Goal: Task Accomplishment & Management: Complete application form

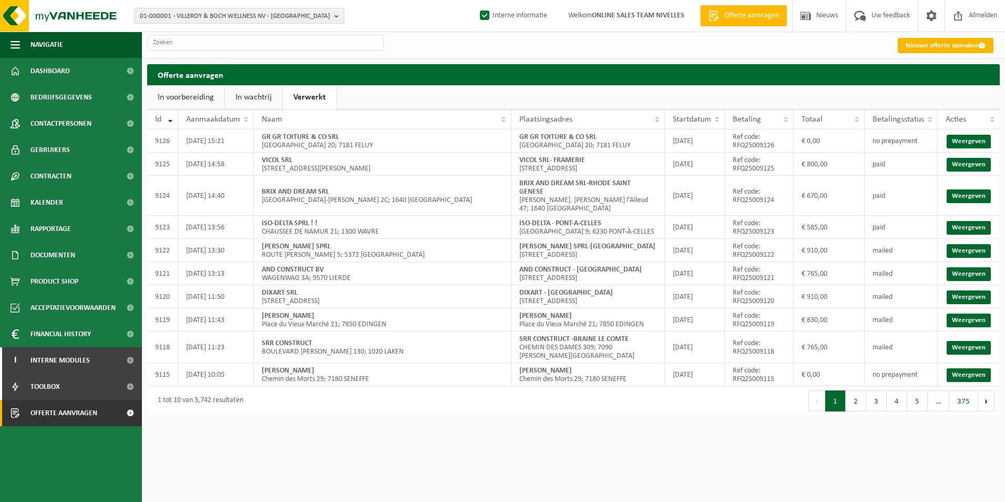
click at [936, 40] on link "Nieuwe offerte opmaken" at bounding box center [946, 45] width 96 height 15
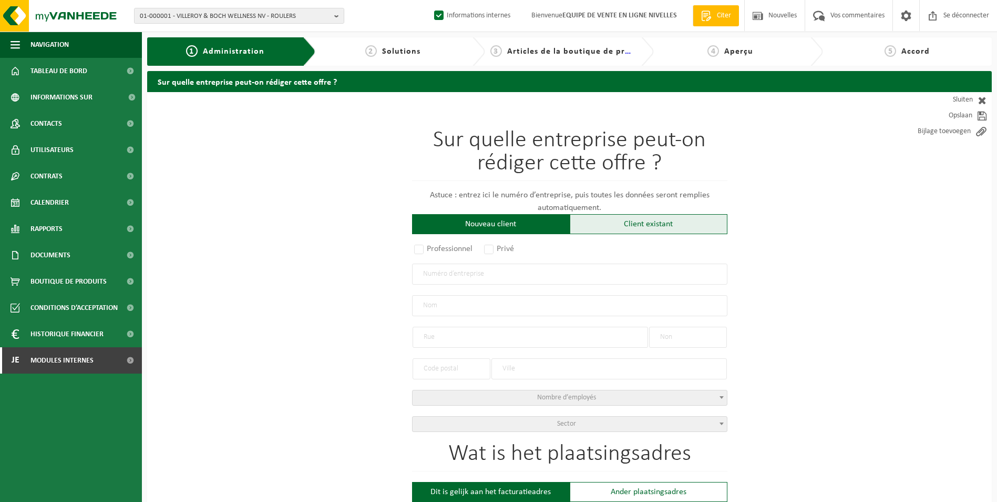
click at [612, 229] on div "Client existant" at bounding box center [649, 224] width 158 height 20
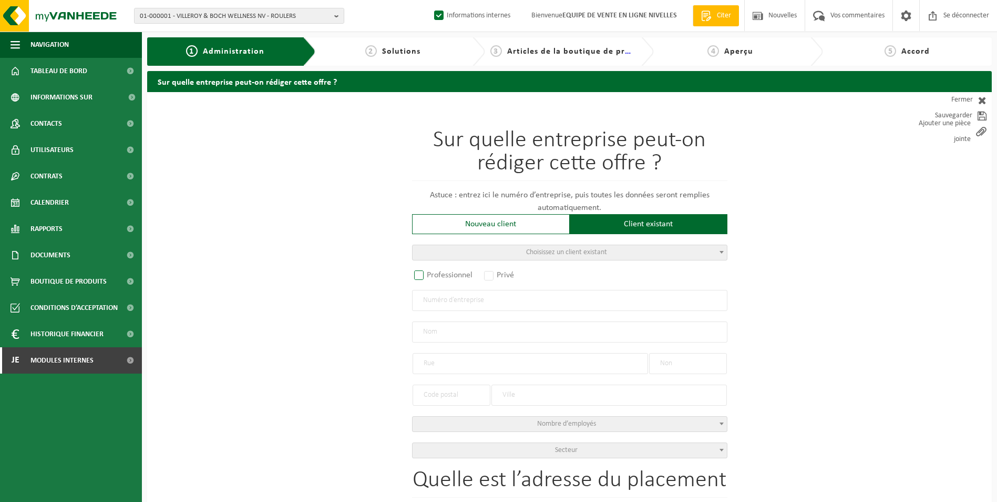
click at [420, 279] on label "Professionnel" at bounding box center [444, 275] width 64 height 15
click at [430, 279] on input "Professionnel" at bounding box center [433, 275] width 7 height 7
radio input "true"
click at [447, 302] on input "text" at bounding box center [569, 300] width 315 height 21
type input "1000567866"
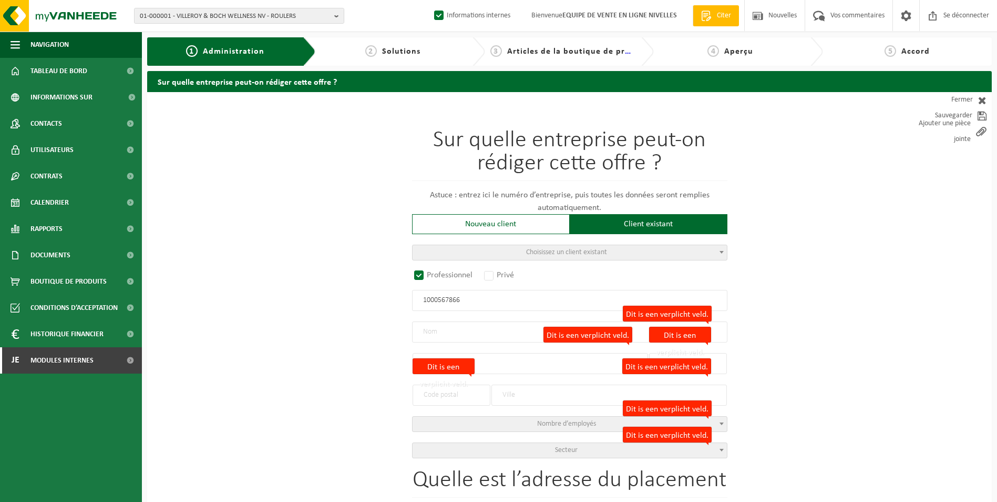
radio input "false"
select select
type input "TOITURE SÛRE BV"
type input "STATIONSSTRAAT"
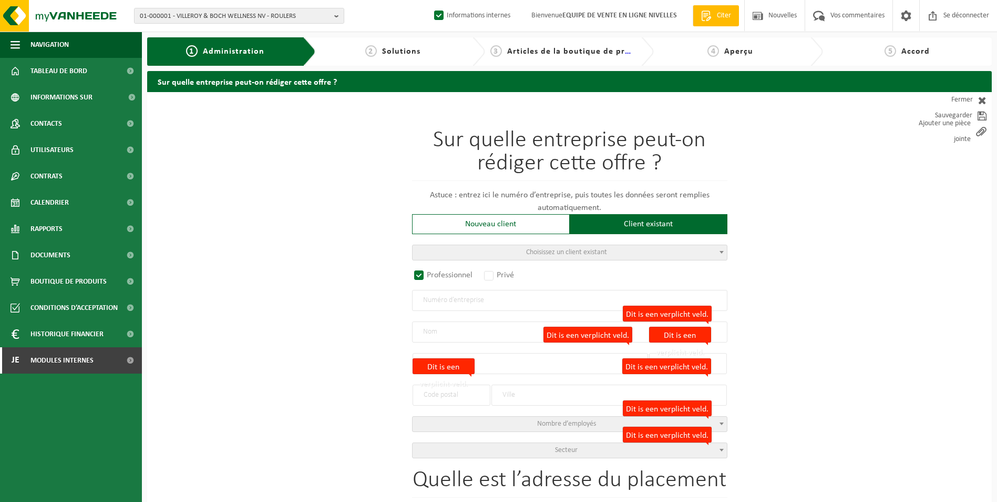
type input "17"
type input "3090"
type input "OVERIJSE"
type input "2355848601"
select select
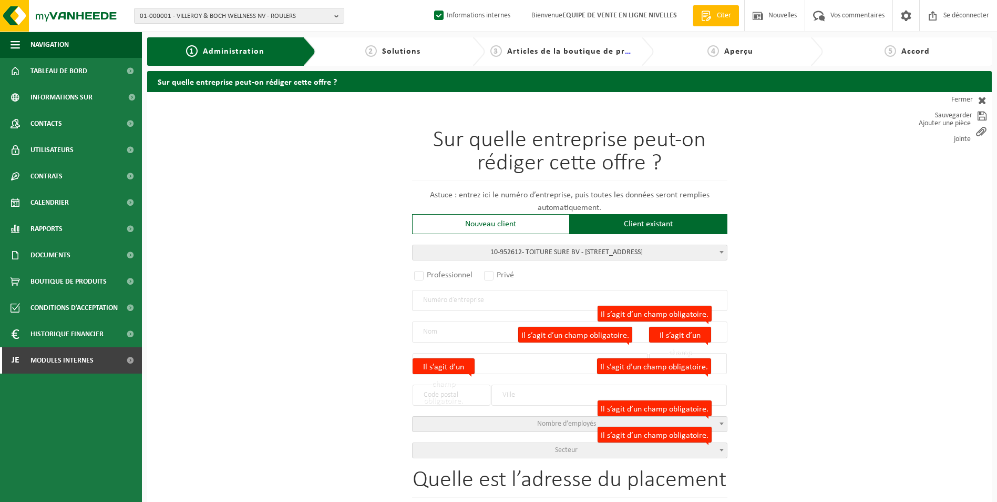
radio input "true"
select select "146495"
type input "1000.567.866"
type input "TOITURE SURE BV"
type input "SCHRAMMOLENSTRAAT"
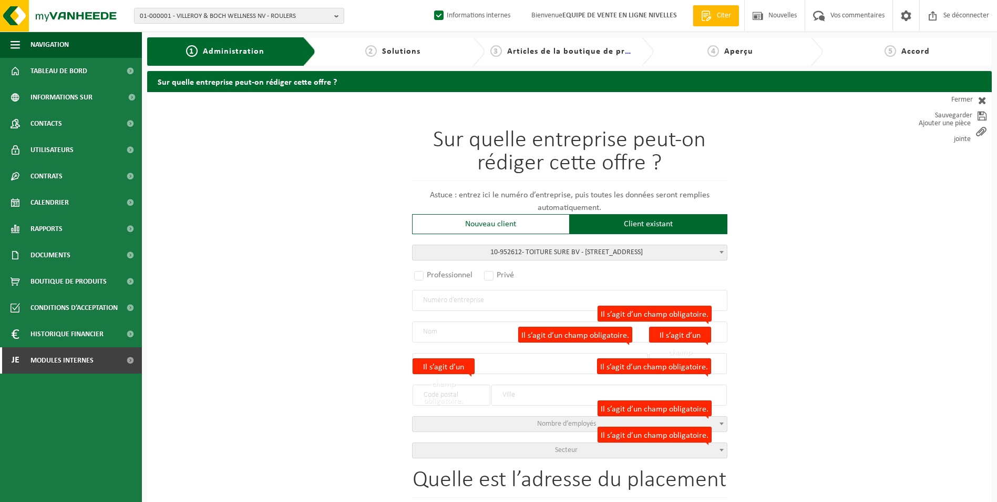
type input "5"
type input "8340"
type input "MOERKERKE"
select select "11"
type input "TOITURE SURE BV"
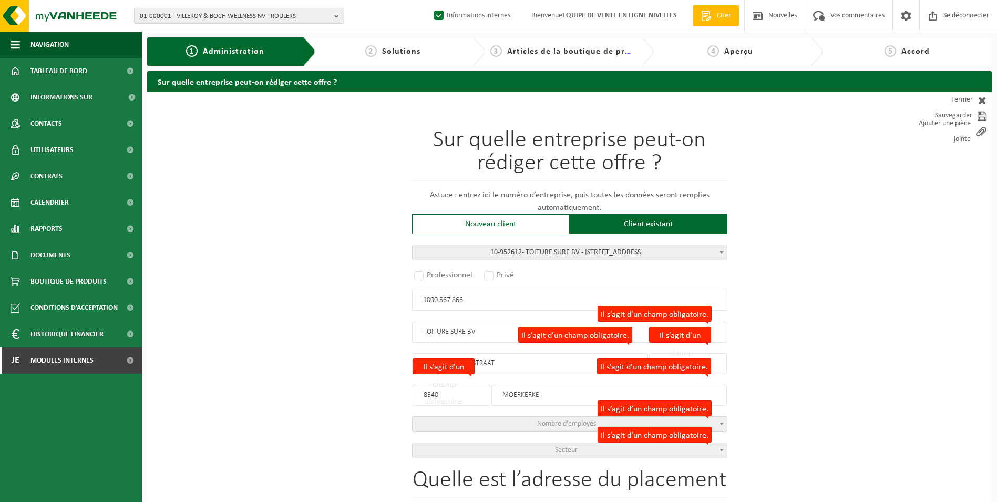
type input "SCHRAMMOLENSTRAAT"
type input "5"
type input "8340"
type input "MOERKERKE"
select select
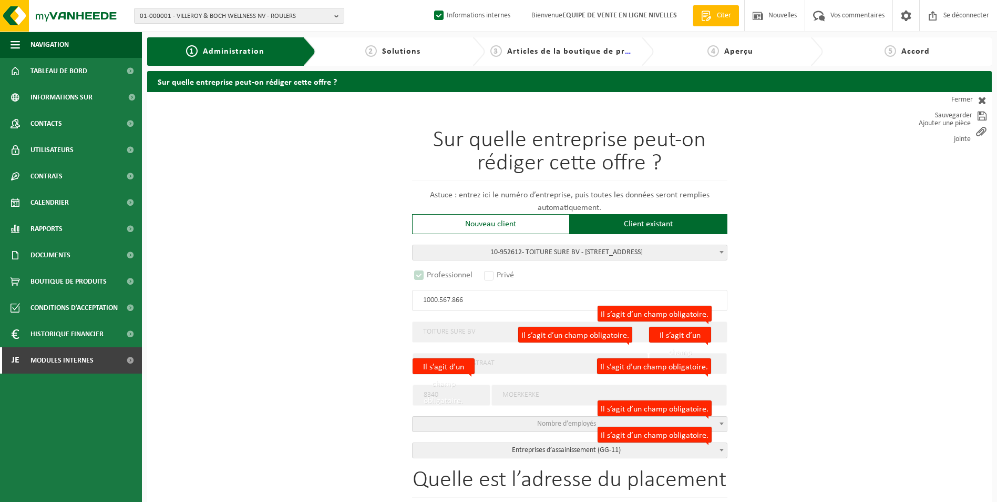
select select "D"
select select
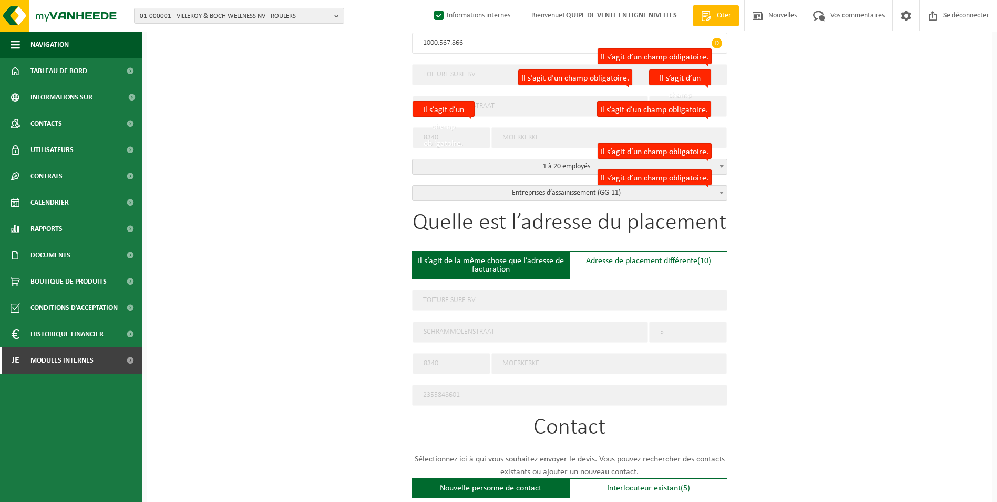
scroll to position [315, 0]
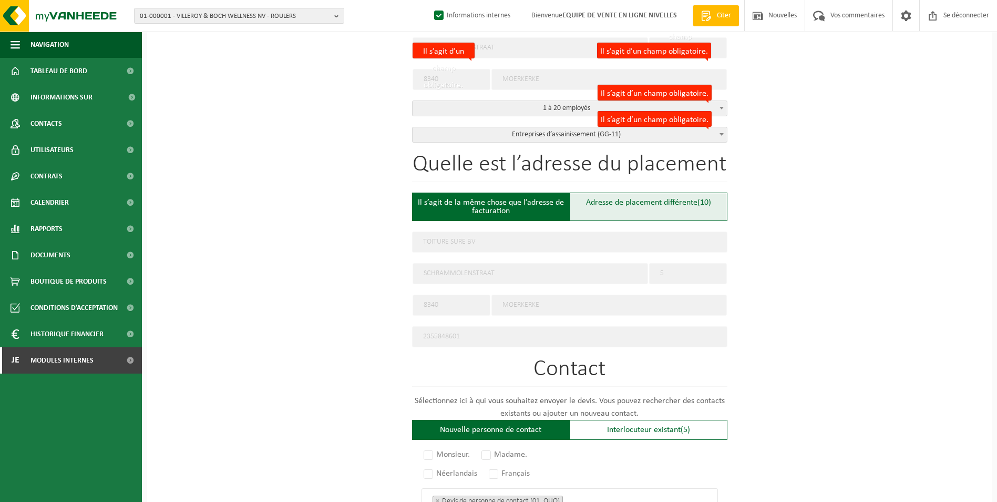
click at [616, 207] on div "Adresse de placement différente (10)" at bounding box center [649, 206] width 158 height 28
type input "Werf -"
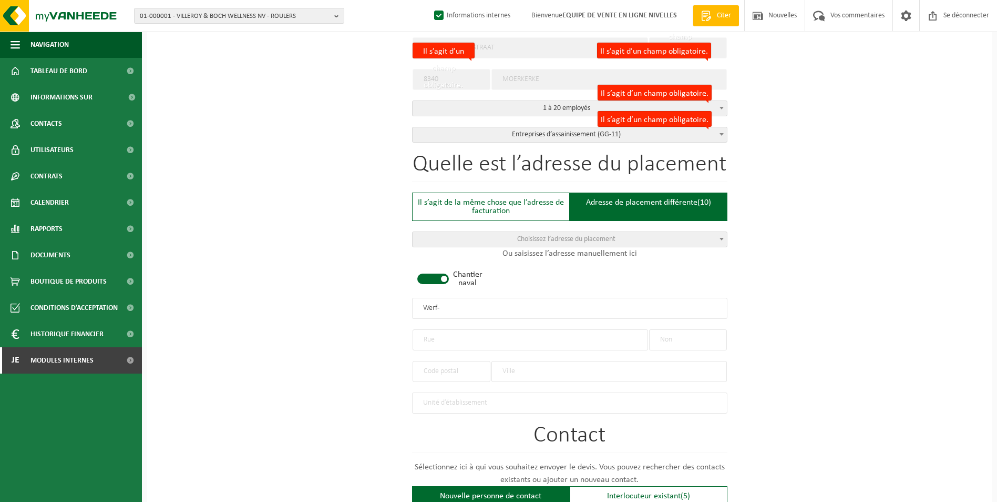
click at [439, 282] on div "Chantier naval" at bounding box center [430, 278] width 37 height 17
click at [447, 332] on input "text" at bounding box center [531, 339] width 236 height 21
type input "c"
type input "CLOS BEL HORIZON"
click at [669, 334] on input "text" at bounding box center [688, 339] width 78 height 21
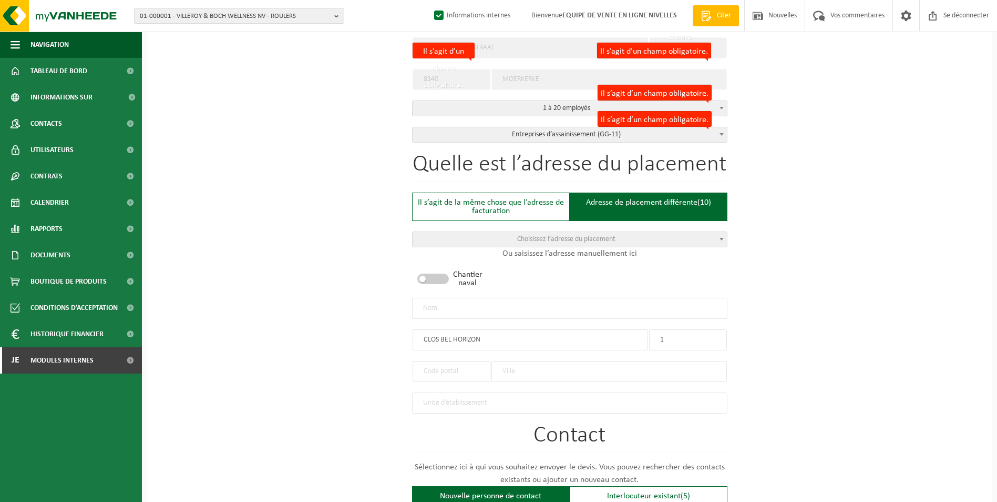
type input "1"
click at [534, 368] on input "text" at bounding box center [610, 371] width 236 height 21
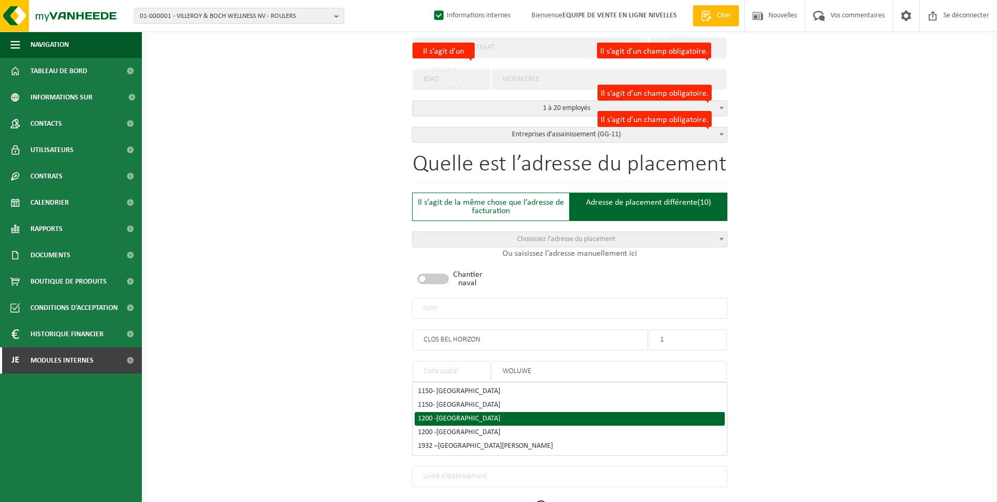
type input "WOLUWE"
click at [523, 415] on div "1200 - WOLUWE-SAINT-LAMBERT" at bounding box center [570, 418] width 304 height 7
type input "1200"
type input "SINT-LAMBRECHTS-WOLUWE"
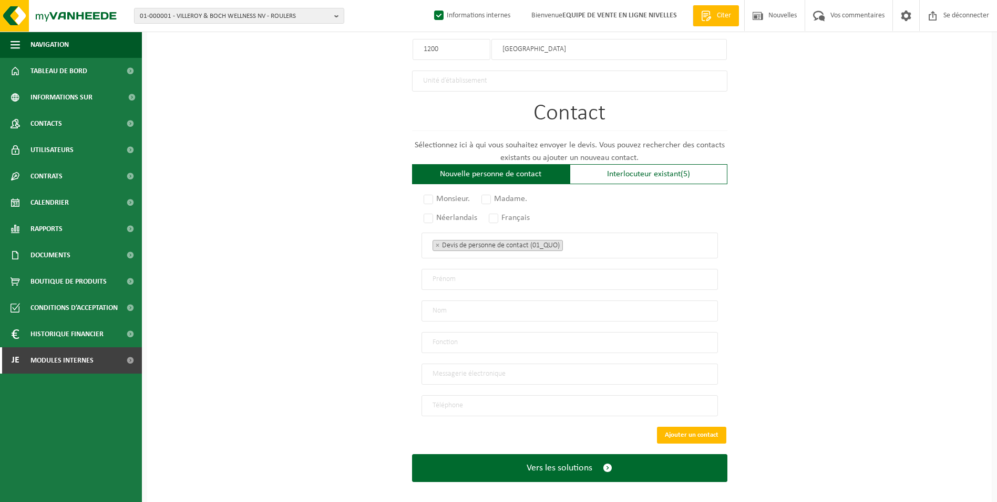
scroll to position [641, 0]
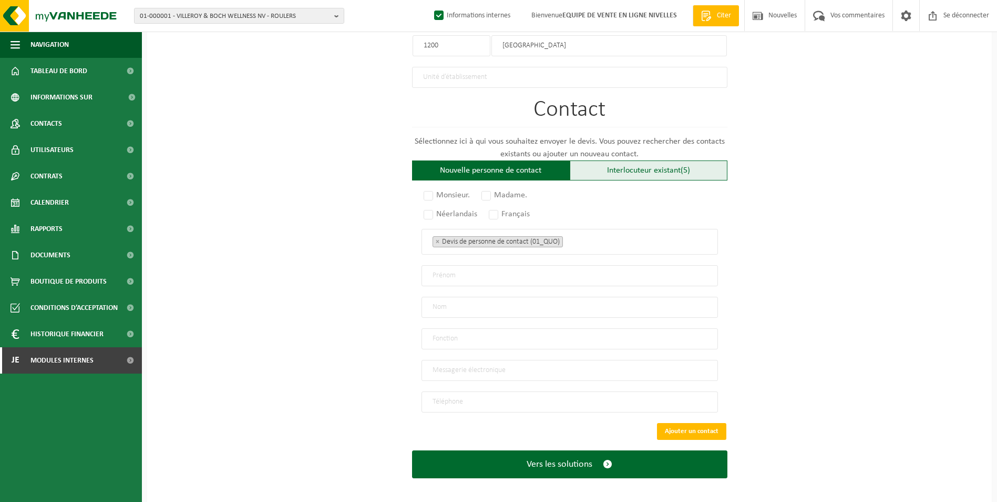
click at [622, 166] on font "Interlocuteur existant" at bounding box center [644, 170] width 74 height 8
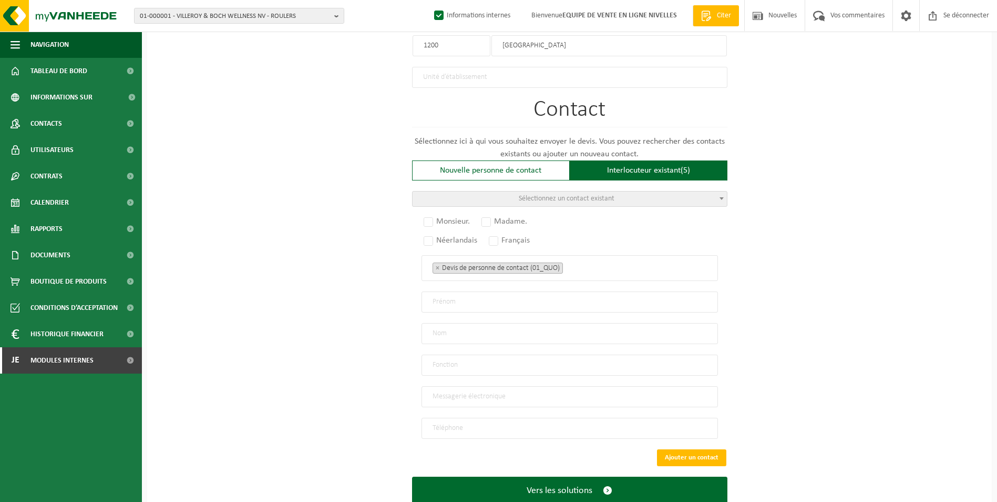
click at [558, 195] on span "Sélectionnez un contact existant" at bounding box center [567, 199] width 96 height 8
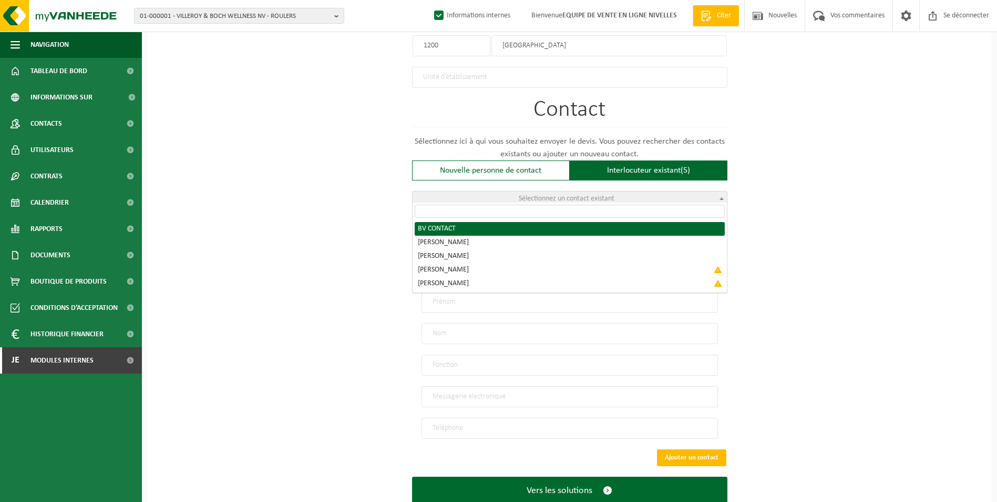
radio input "true"
select select "{"code":"10-952613","firstname":"CONTACT","surname":"BV","gender":"Unknown","po…"
type input "CONTACT"
type input "BV"
type input "info@toituresure.be"
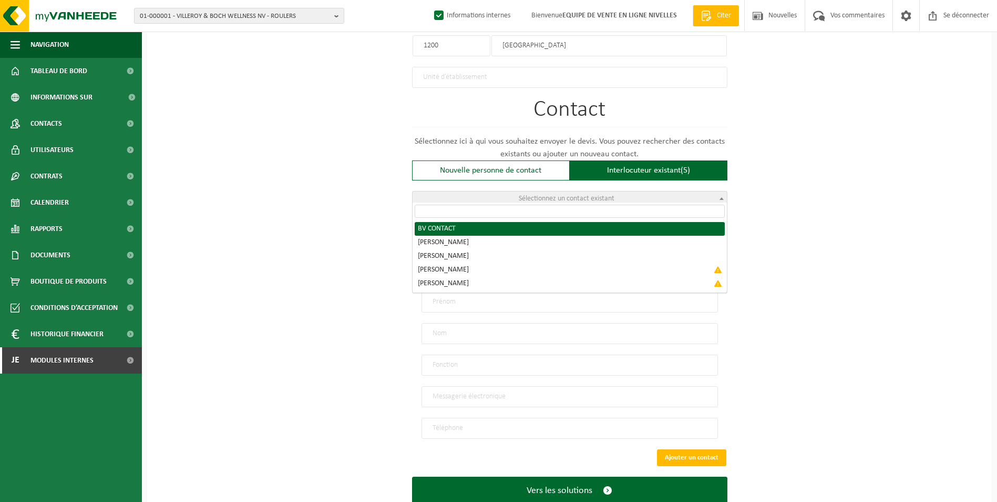
type input "0471/ 78 44 72"
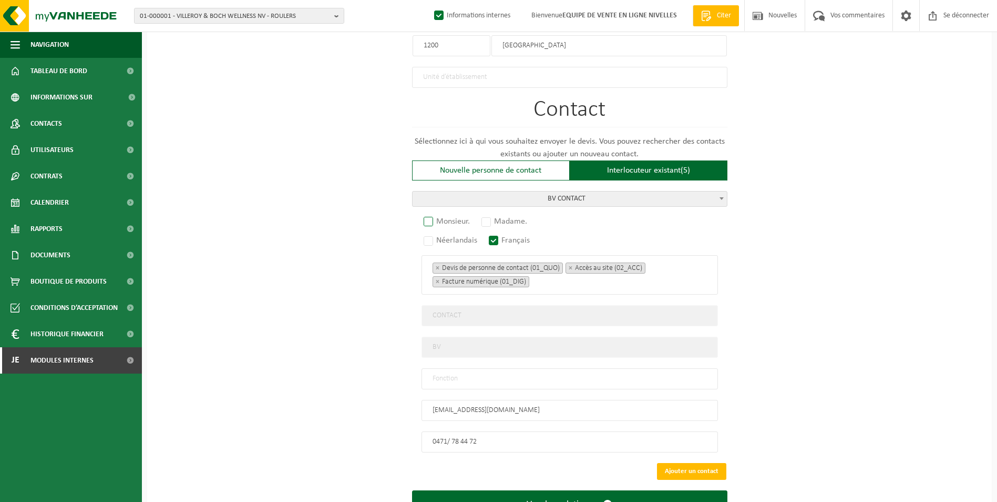
click at [427, 216] on label "Monsieur." at bounding box center [448, 221] width 52 height 15
radio input "true"
click at [488, 374] on input "text" at bounding box center [570, 378] width 297 height 21
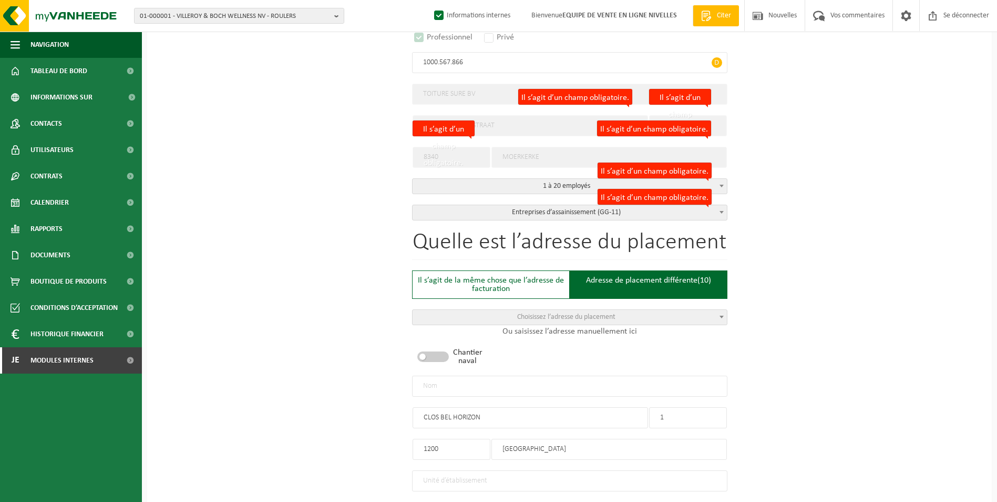
scroll to position [220, 0]
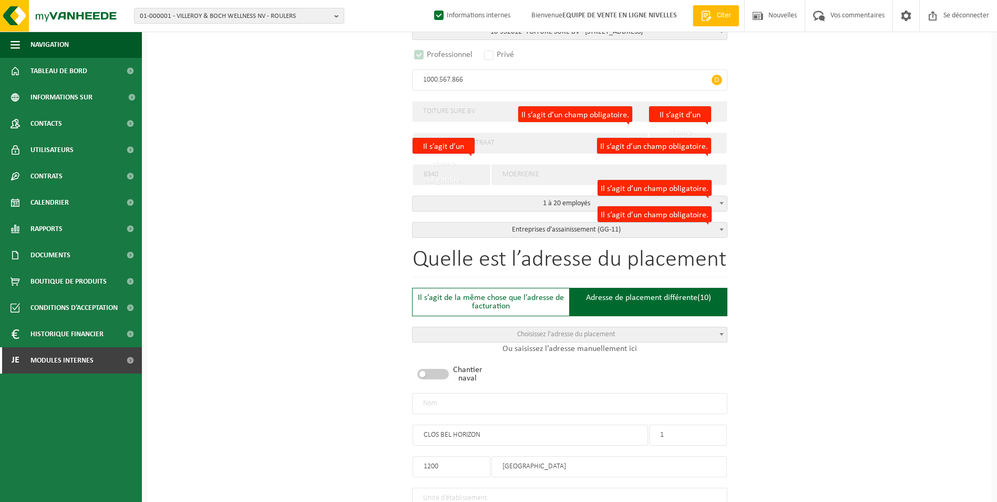
type input "CONTACT"
click at [476, 404] on input "text" at bounding box center [569, 403] width 315 height 21
type input "TOITURE SURE BV-WOLUWE"
drag, startPoint x: 591, startPoint y: 466, endPoint x: 494, endPoint y: 459, distance: 97.0
click at [494, 459] on input "SINT-LAMBRECHTS-WOLUWE" at bounding box center [610, 466] width 236 height 21
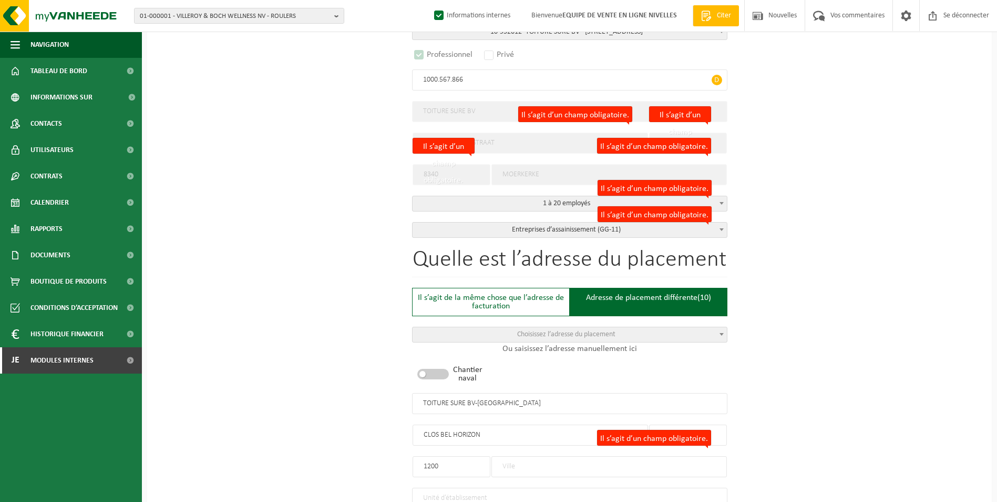
click at [469, 464] on input "1200" at bounding box center [452, 466] width 78 height 21
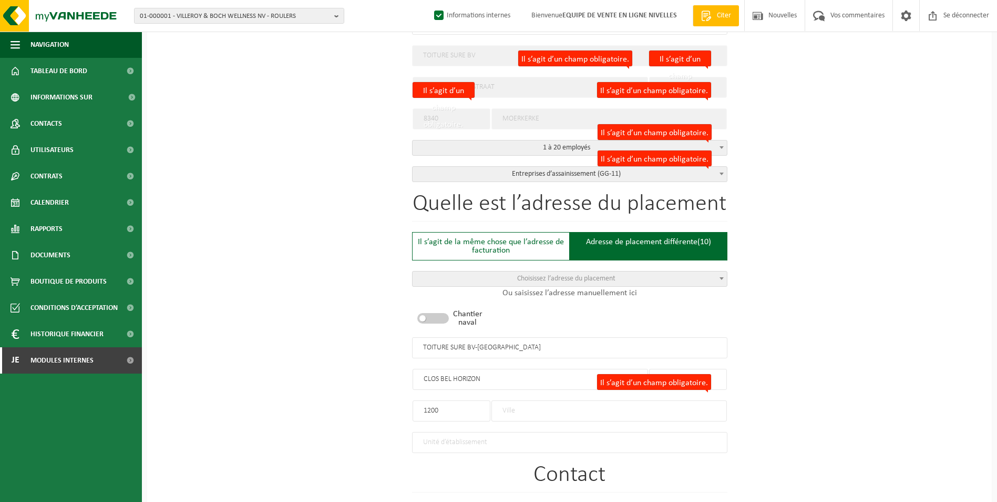
scroll to position [325, 0]
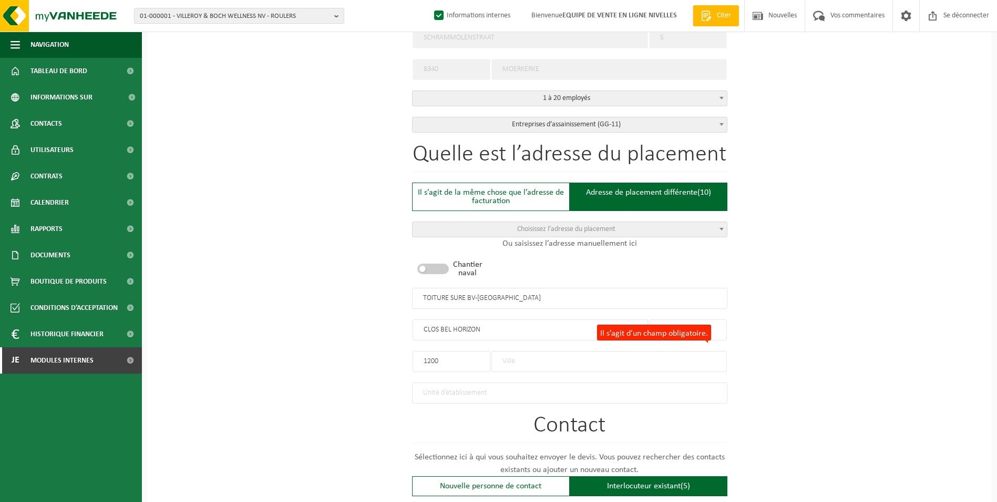
click at [510, 293] on input "TOITURE SURE BV-WOLUWE" at bounding box center [569, 298] width 315 height 21
drag, startPoint x: 506, startPoint y: 297, endPoint x: 481, endPoint y: 296, distance: 25.8
click at [481, 296] on input "TOITURE SURE BV-WOLUWE" at bounding box center [569, 298] width 315 height 21
type input "TOITURE SURE BV-"
drag, startPoint x: 452, startPoint y: 349, endPoint x: 396, endPoint y: 355, distance: 56.0
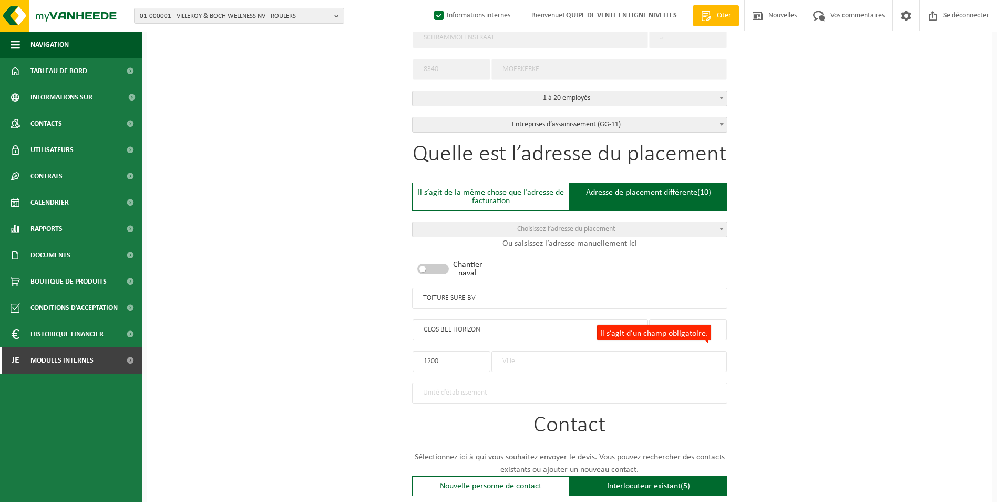
click at [396, 355] on div "Sur quelle entreprise peut-on rédiger cette offre ? Astuce : entrez ici le numé…" at bounding box center [569, 313] width 845 height 1093
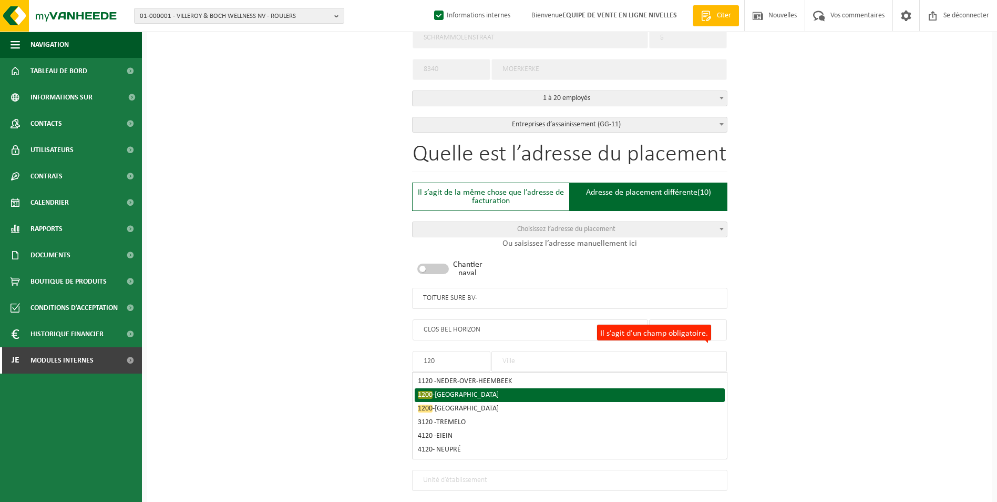
click at [470, 392] on span "WOLUWE-SAINT-LAMBERT" at bounding box center [467, 395] width 64 height 8
type input "1200"
type input "SINT-LAMBRECHTS-WOLUWE"
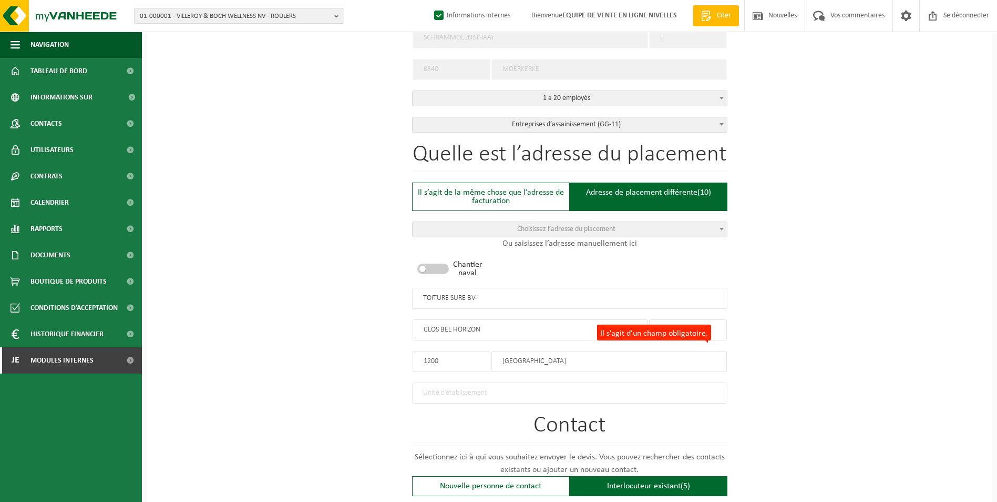
click at [515, 294] on input "TOITURE SURE BV-" at bounding box center [569, 298] width 315 height 21
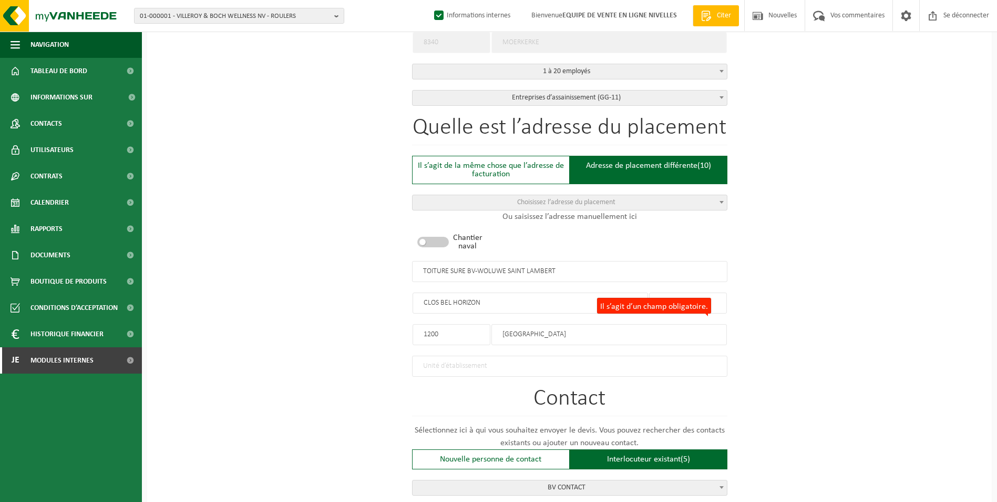
scroll to position [378, 0]
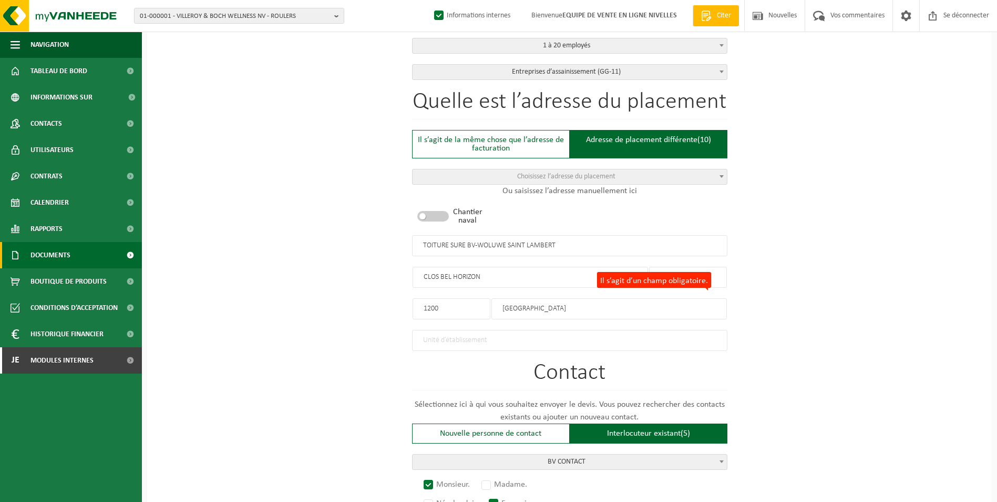
type input "TOITURE SURE BV-WOLUWE SAINT LAMBERT"
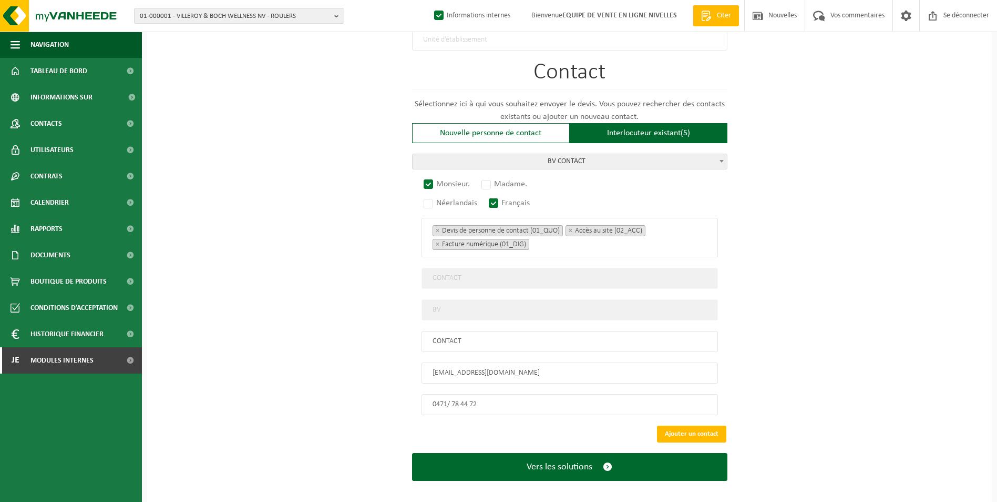
scroll to position [681, 0]
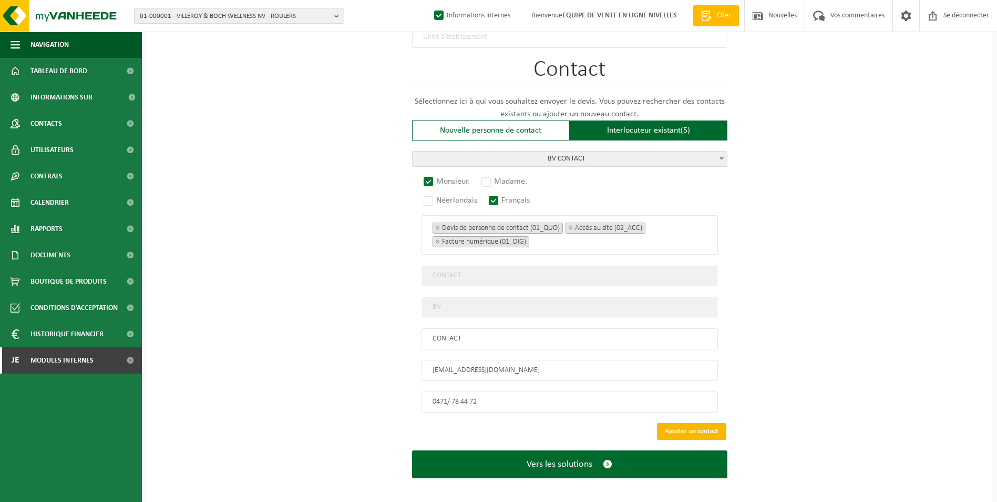
click at [682, 428] on button "Ajouter un contact" at bounding box center [691, 431] width 69 height 17
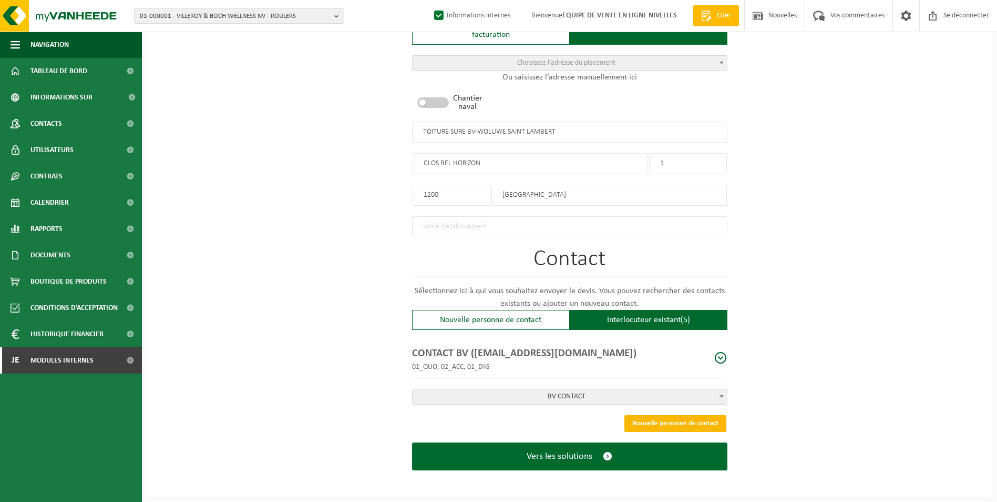
scroll to position [487, 0]
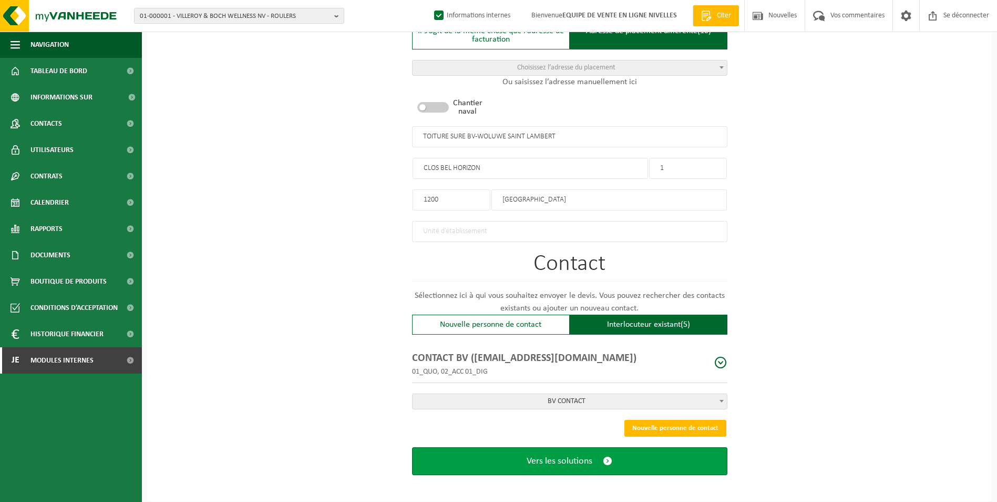
click at [535, 459] on span "Vers les solutions" at bounding box center [560, 460] width 66 height 11
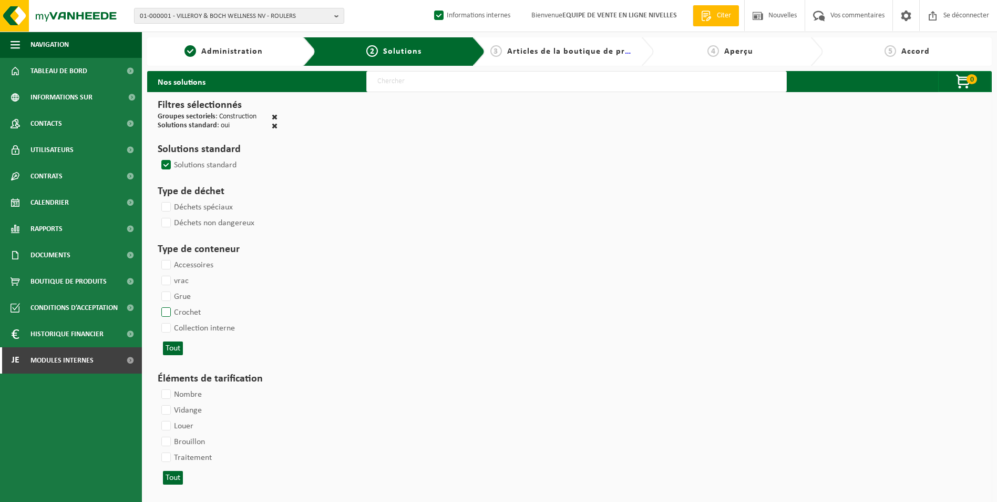
click at [176, 311] on label "Crochet" at bounding box center [180, 312] width 42 height 16
click at [158, 304] on input "Crochet" at bounding box center [157, 304] width 1 height 1
checkbox input "true"
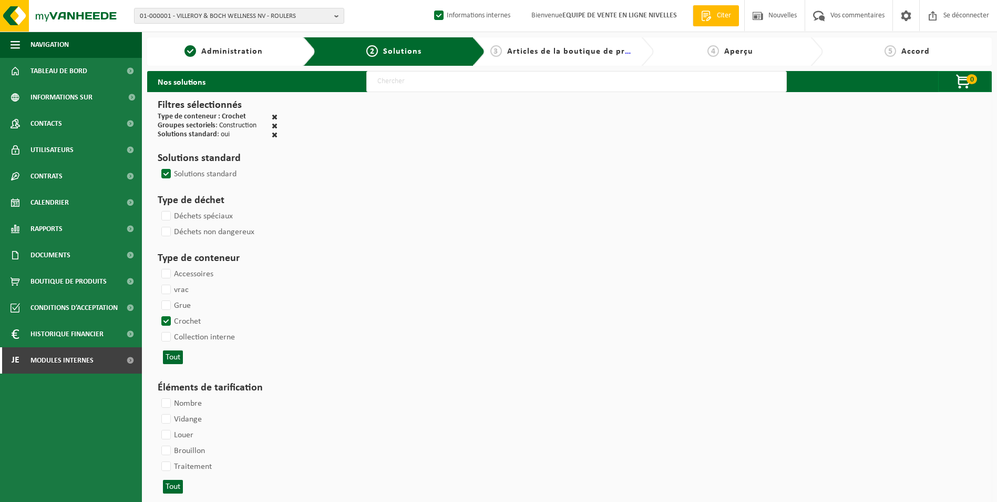
select select
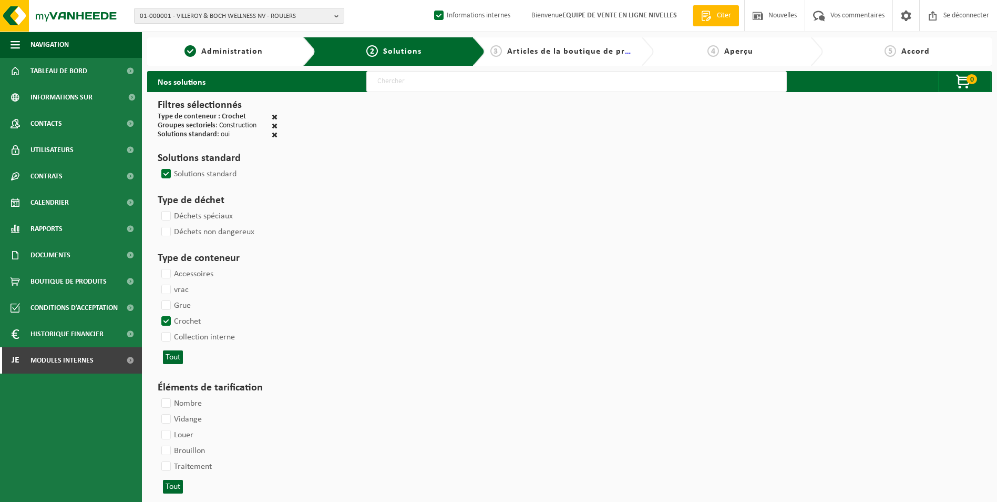
select select
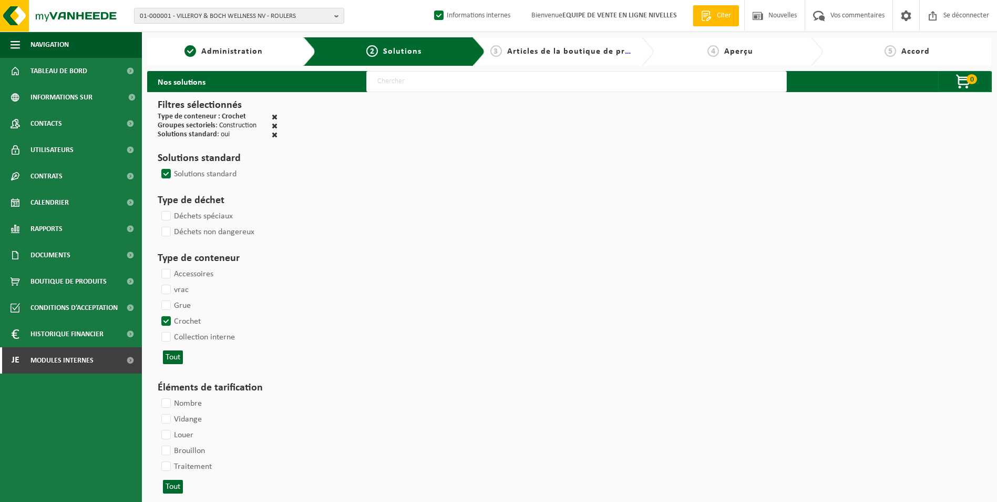
select select
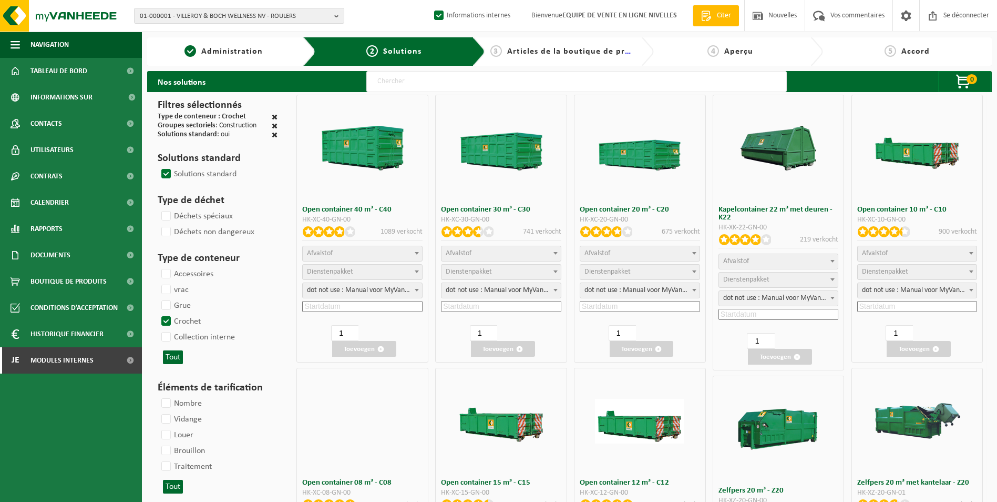
select select
select select "197"
select select
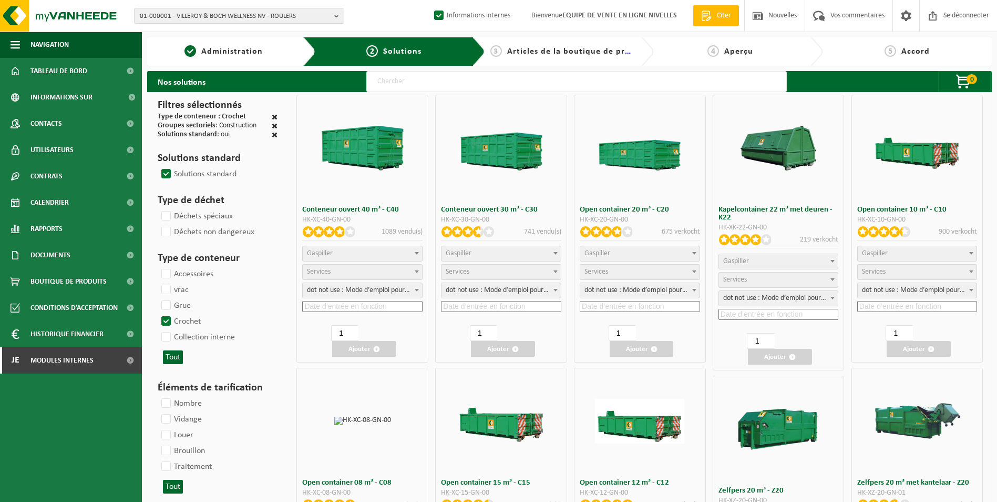
select select
select select "197"
select select "8"
select select
select select "7"
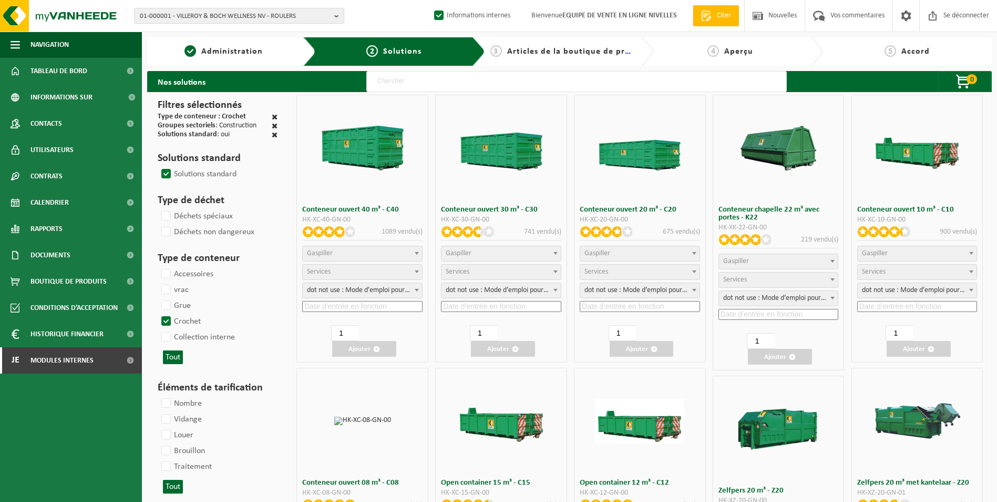
select select
select select "25"
select select
select select "7"
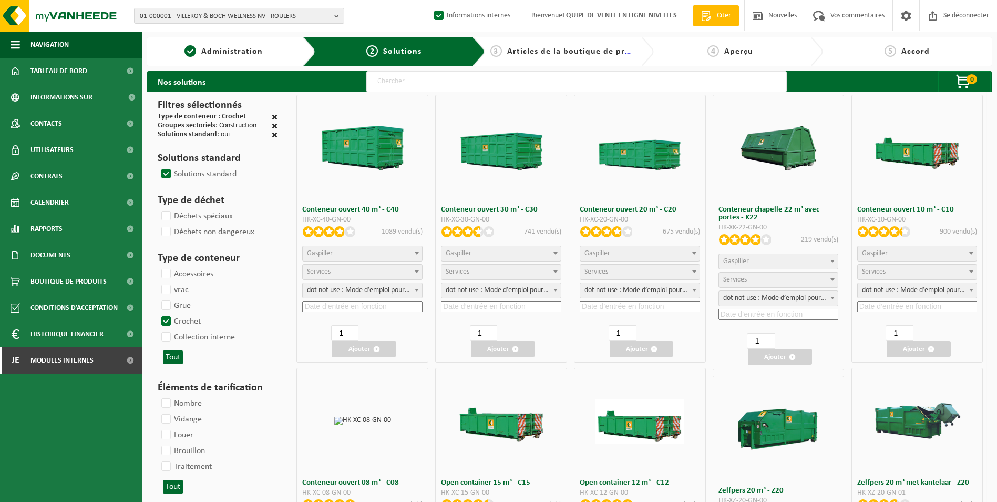
select select
select select "25"
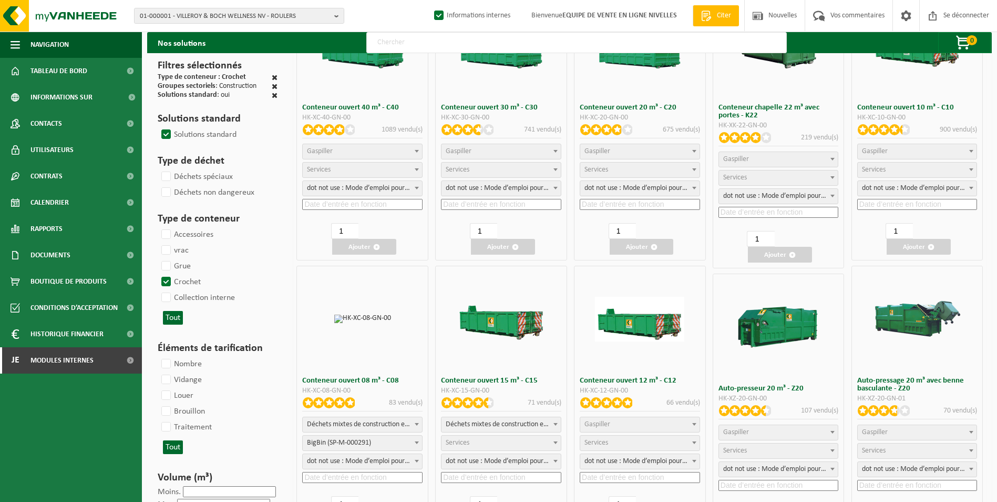
scroll to position [158, 0]
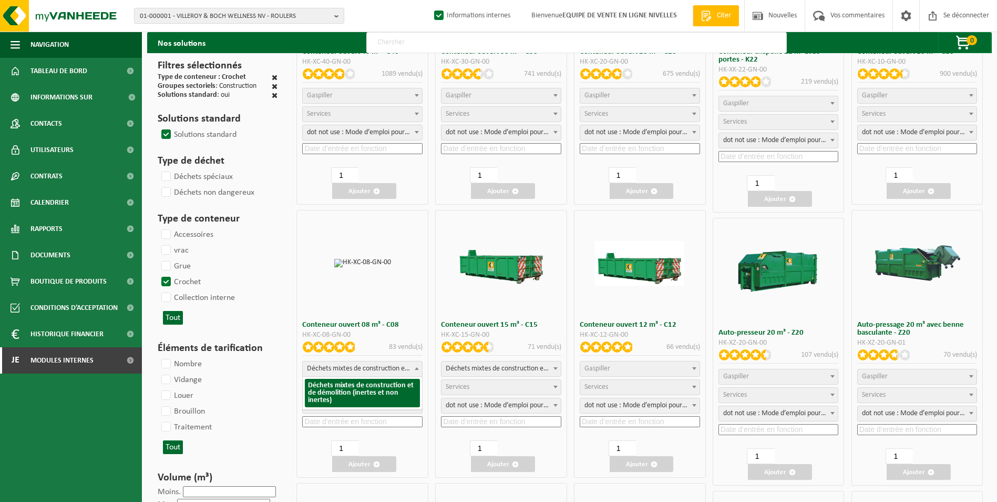
click at [375, 370] on span "Déchets mixtes de construction et de démolition (inertes et non inertes)" at bounding box center [362, 368] width 119 height 15
select select
select select "197"
select select "25"
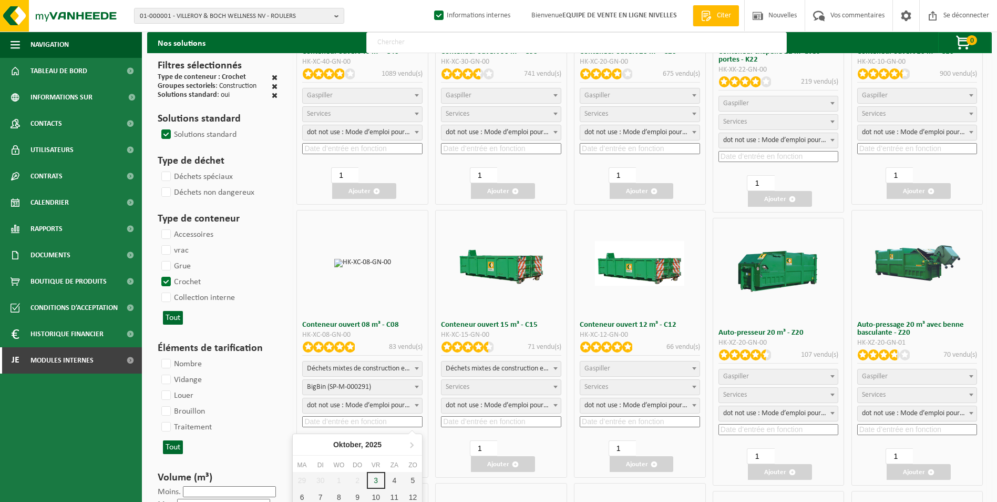
click at [325, 419] on input at bounding box center [362, 421] width 120 height 11
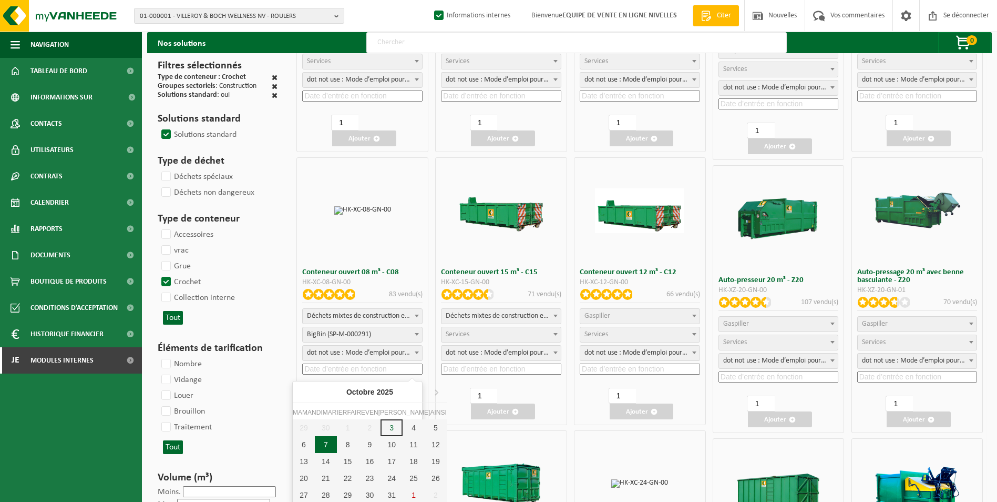
click at [318, 443] on div "7" at bounding box center [326, 444] width 22 height 17
type input "2025-10-07"
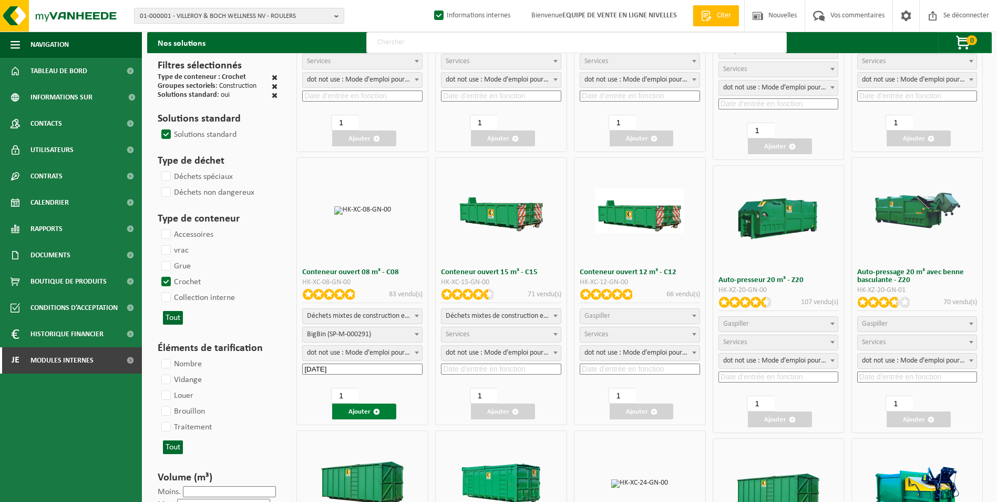
click at [369, 415] on font "Ajouter" at bounding box center [360, 411] width 22 height 7
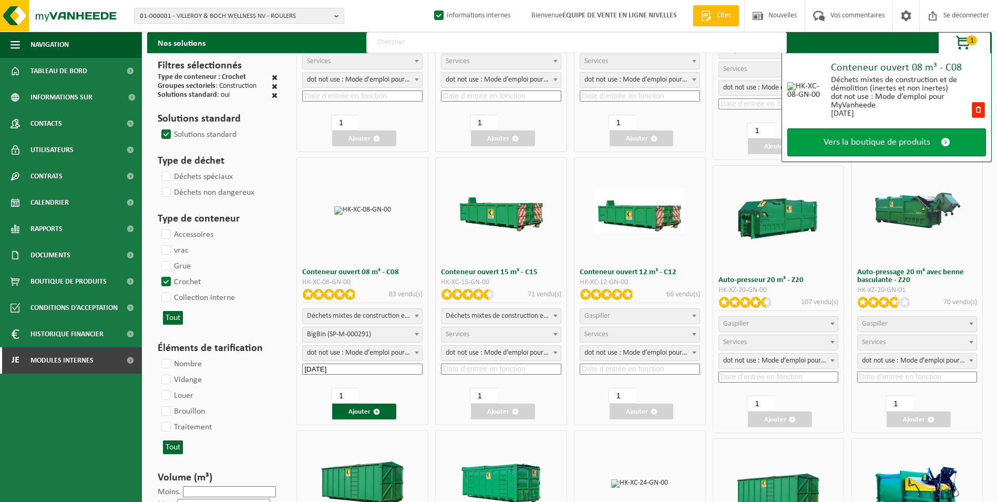
click at [892, 138] on span "Vers la boutique de produits" at bounding box center [877, 142] width 107 height 11
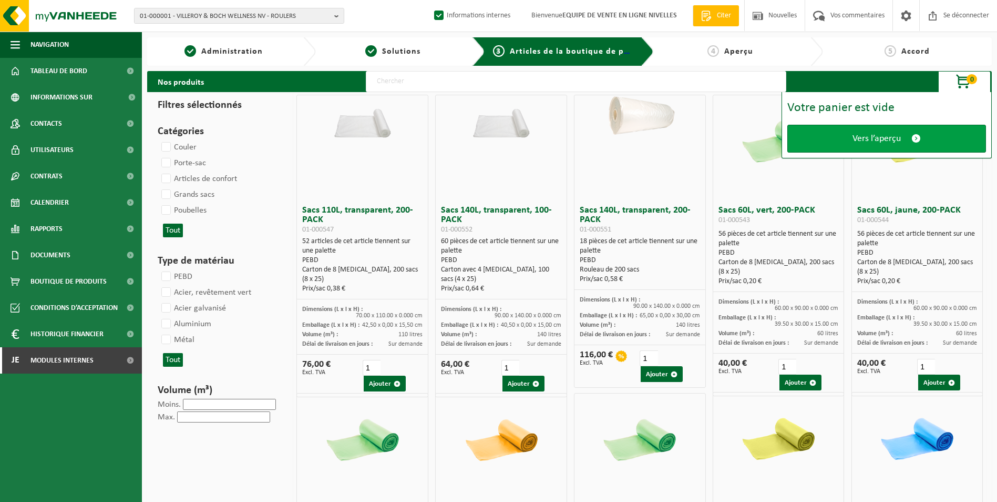
click at [879, 140] on span "Vers l’aperçu" at bounding box center [877, 138] width 48 height 11
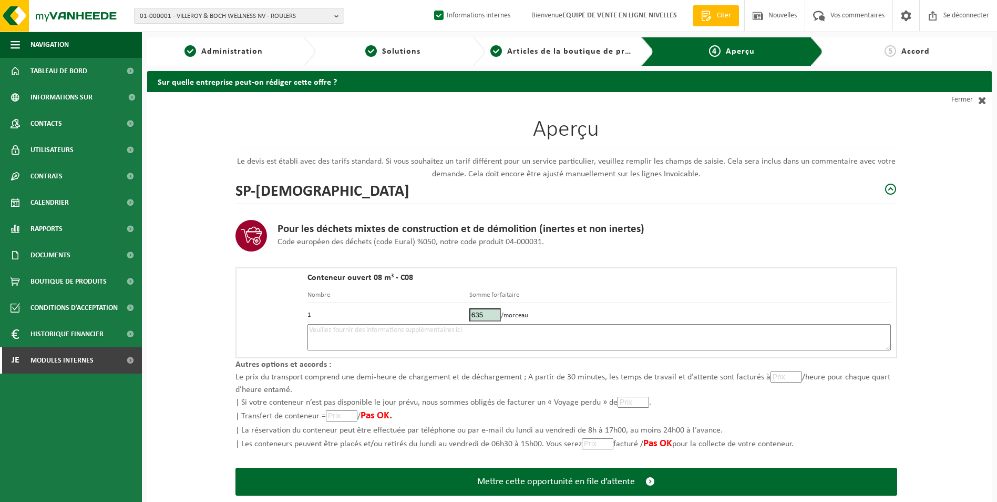
click at [445, 339] on textarea at bounding box center [600, 337] width 584 height 26
type textarea "p"
click at [393, 335] on textarea "Placement 8m3 briquaillons" at bounding box center [600, 337] width 584 height 26
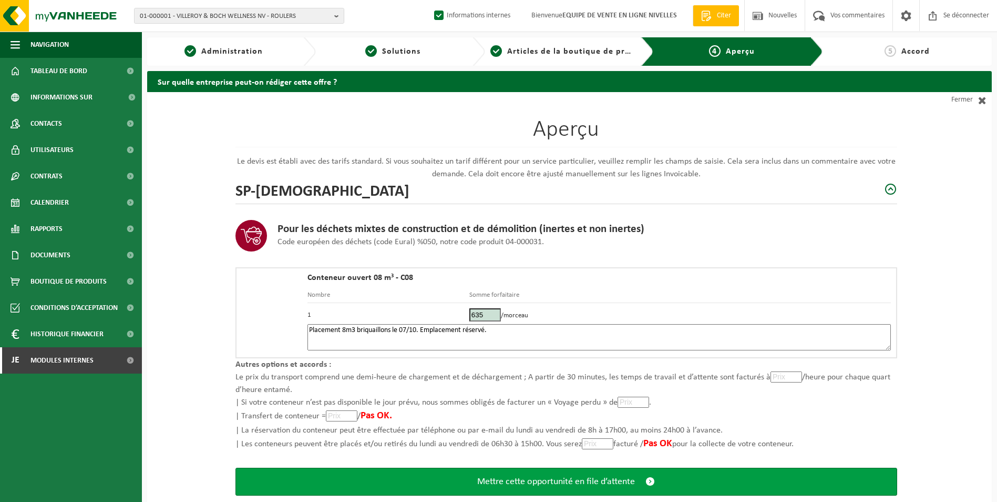
type textarea "Placement 8m3 briquaillons le 07/10. Emplacement réservé."
click at [545, 477] on span "Mettre cette opportunité en file d’attente" at bounding box center [556, 481] width 158 height 11
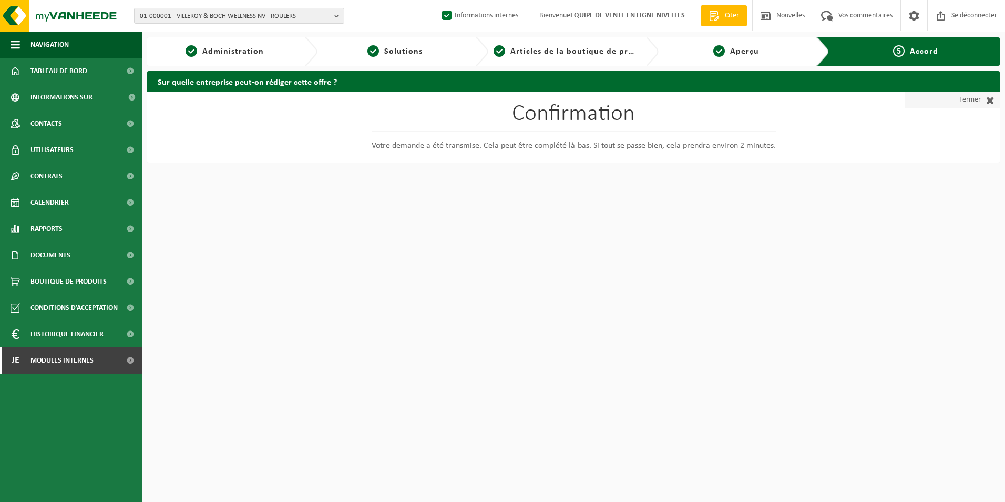
click at [972, 103] on font "Fermer" at bounding box center [971, 100] width 22 height 16
click at [987, 102] on span at bounding box center [988, 100] width 14 height 11
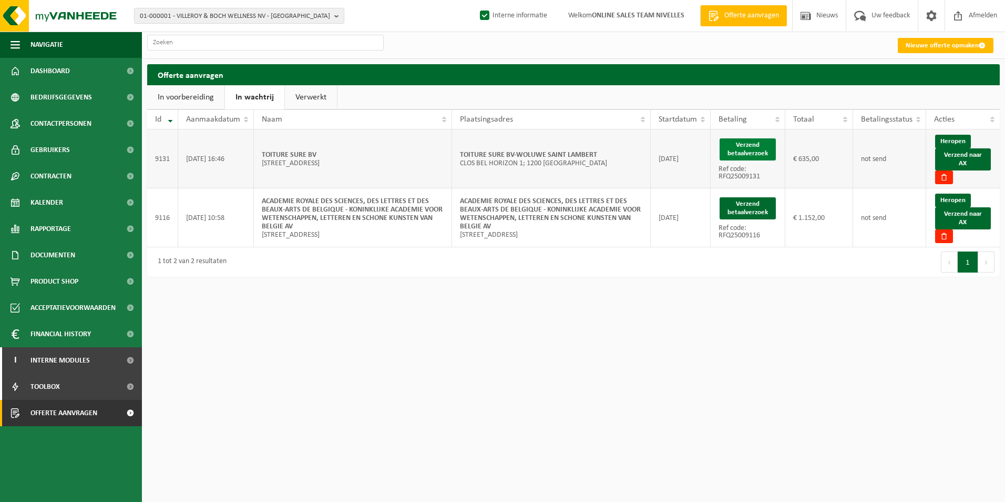
click at [729, 147] on button "Verzend betaalverzoek" at bounding box center [748, 149] width 56 height 22
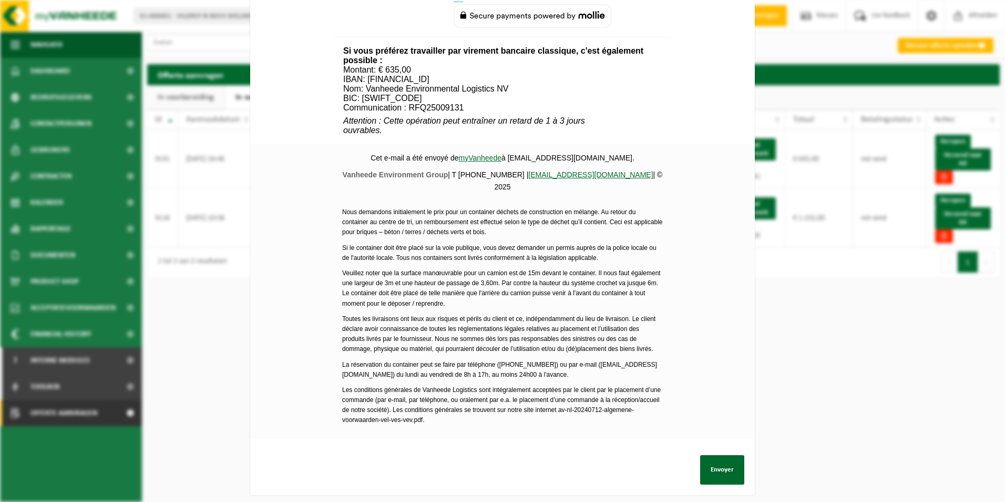
scroll to position [368, 0]
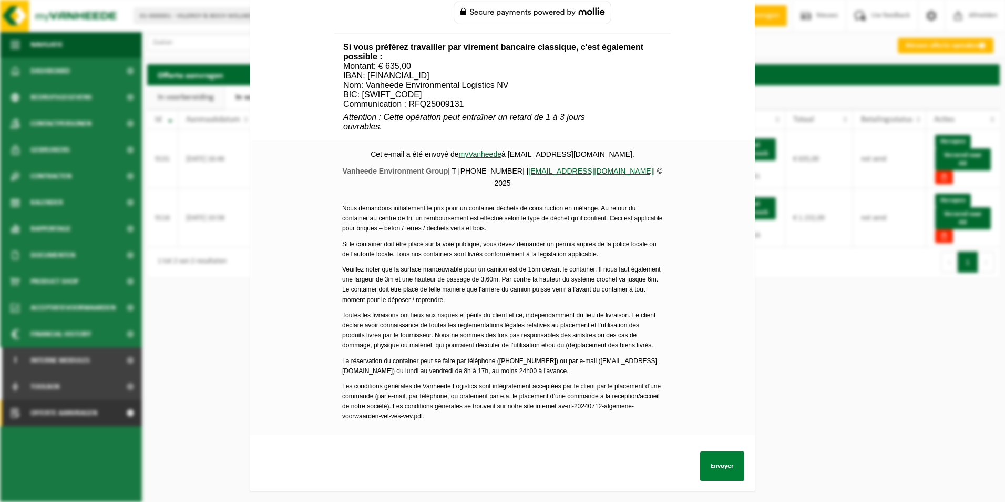
click at [711, 456] on button "Envoyer" at bounding box center [722, 465] width 44 height 29
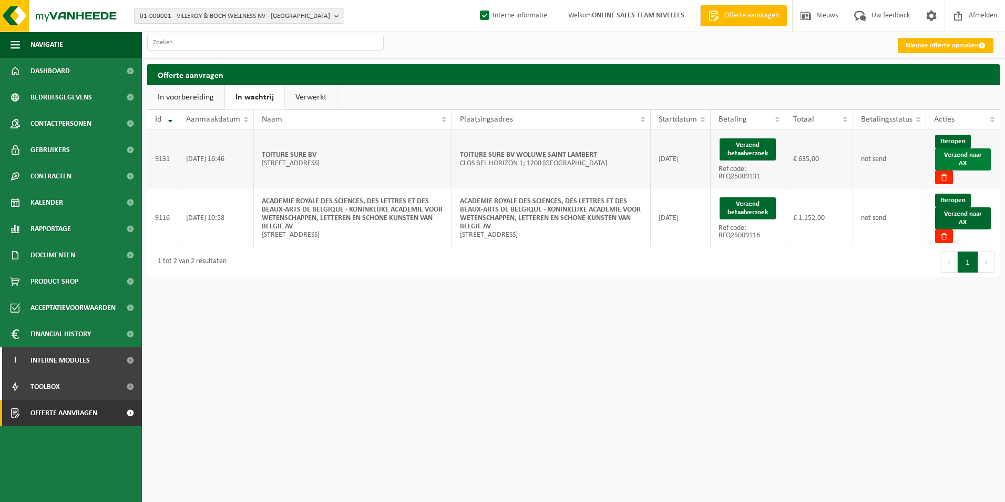
click at [962, 159] on link "Verzend naar AX" at bounding box center [963, 159] width 56 height 22
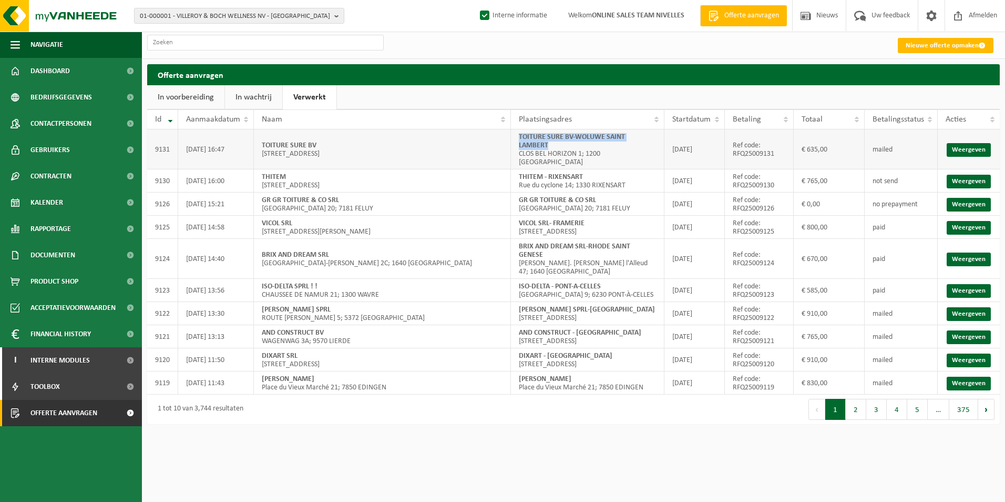
drag, startPoint x: 520, startPoint y: 139, endPoint x: 659, endPoint y: 133, distance: 139.0
click at [659, 133] on td "TOITURE SURE BV-WOLUWE SAINT [PERSON_NAME] CLOS BEL HORIZON 1; 1200 [GEOGRAPHIC…" at bounding box center [588, 149] width 154 height 40
copy strong "TOITURE SURE BV-WOLUWE SAINT LAMBERT"
click at [250, 101] on link "In wachtrij" at bounding box center [253, 97] width 57 height 24
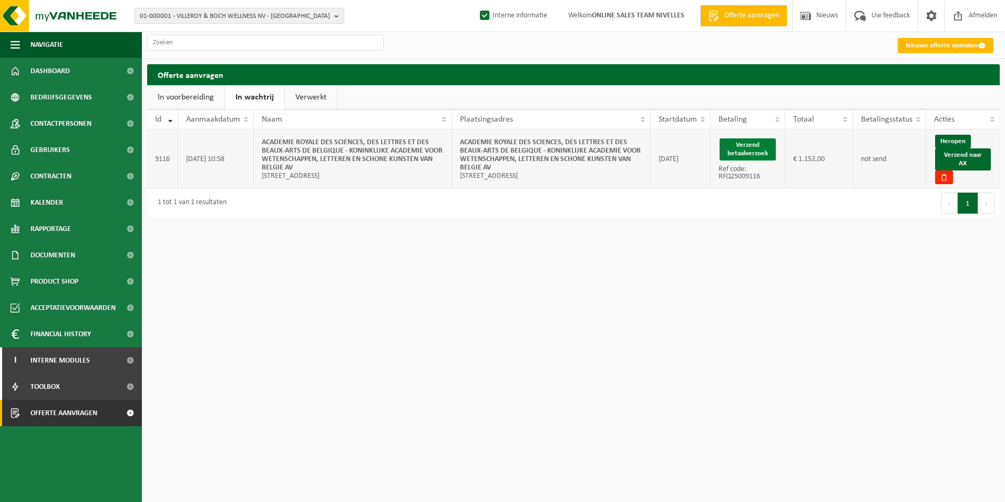
click at [745, 145] on button "Verzend betaalverzoek" at bounding box center [748, 149] width 56 height 22
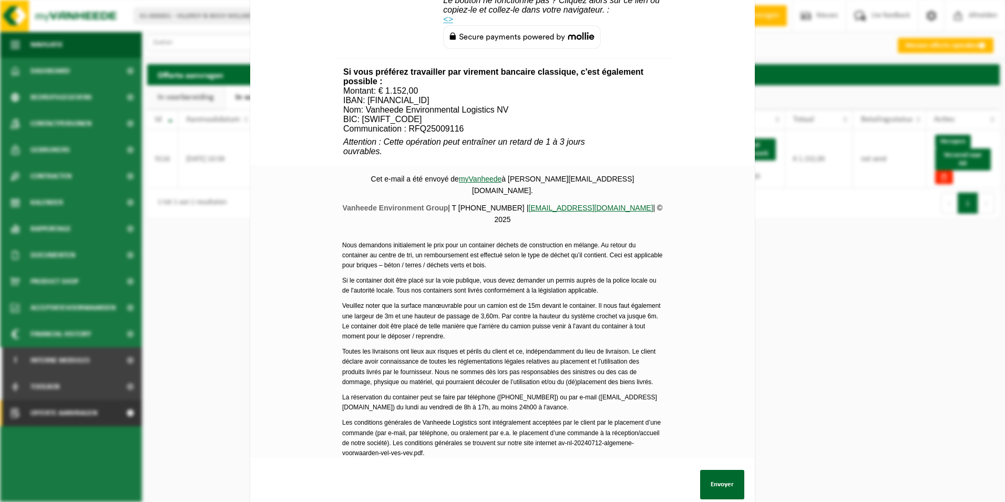
scroll to position [527, 0]
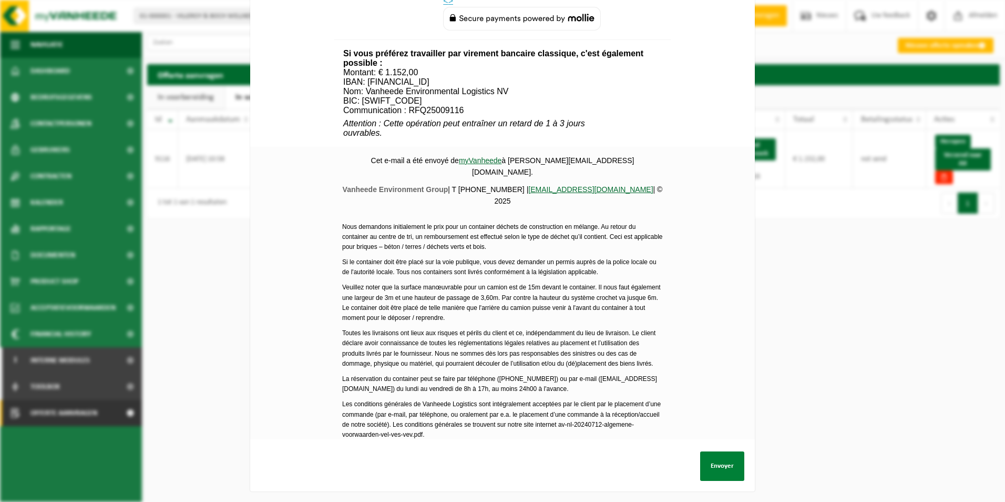
click at [721, 461] on button "Envoyer" at bounding box center [722, 465] width 44 height 29
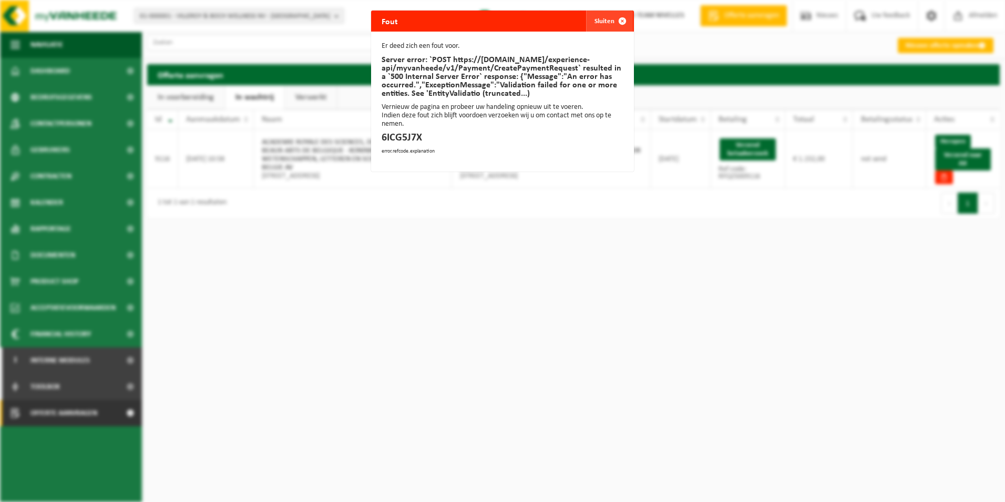
click at [620, 23] on span "button" at bounding box center [622, 21] width 21 height 21
